Goal: Information Seeking & Learning: Learn about a topic

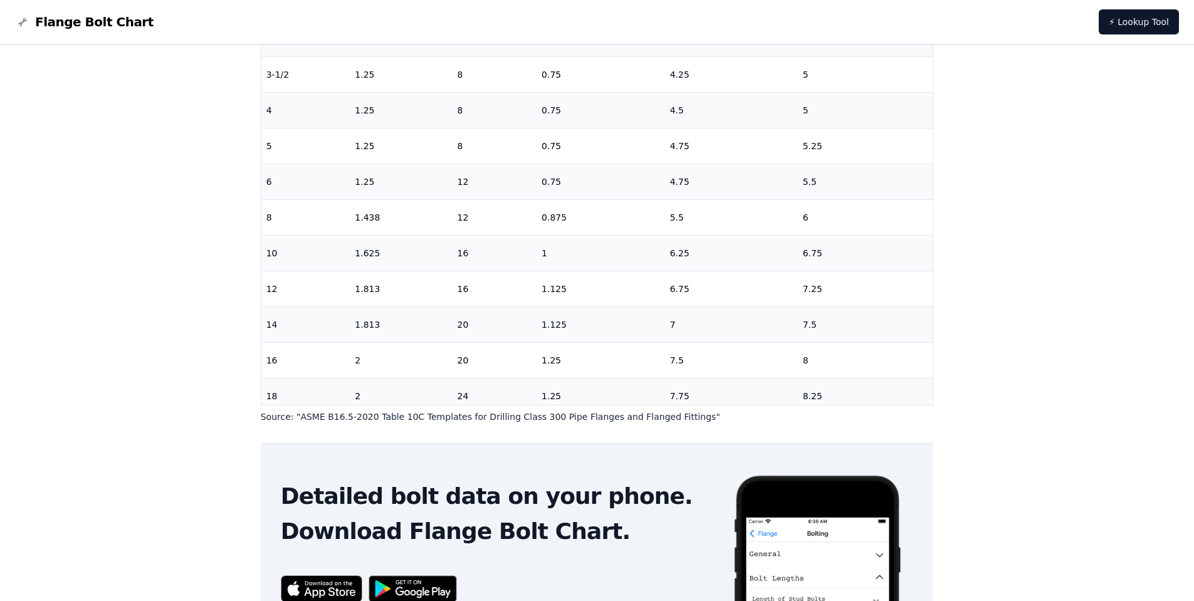
scroll to position [379, 0]
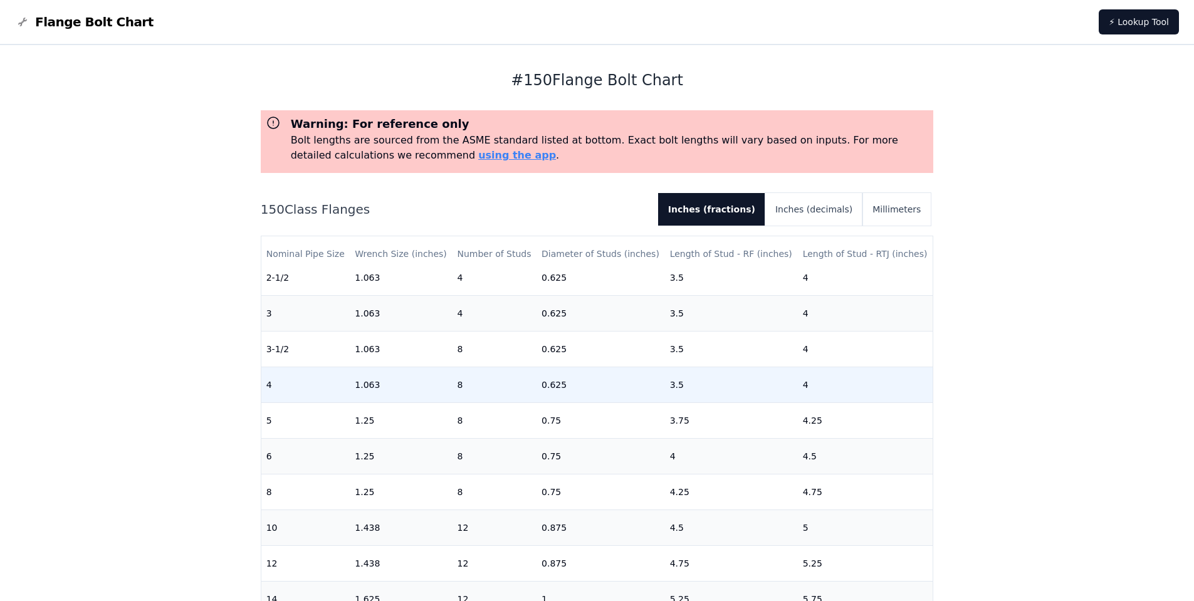
scroll to position [251, 0]
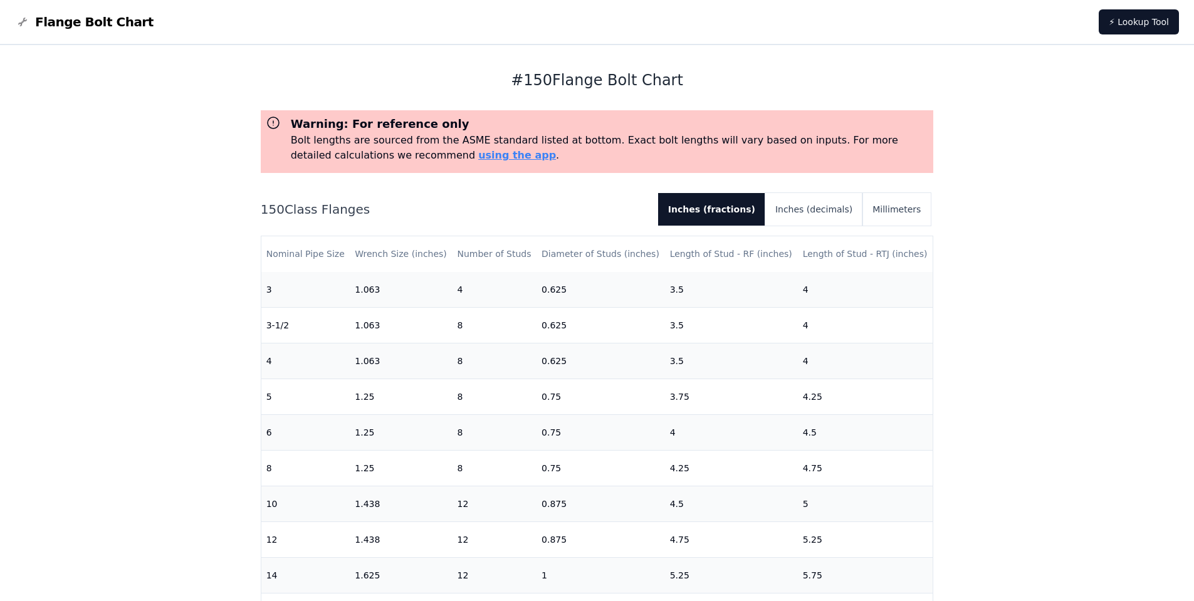
click at [198, 293] on div "# 150 Flange Bolt Chart Warning: For reference only Bolt lengths are sourced fr…" at bounding box center [597, 512] width 1194 height 935
